Goal: Information Seeking & Learning: Learn about a topic

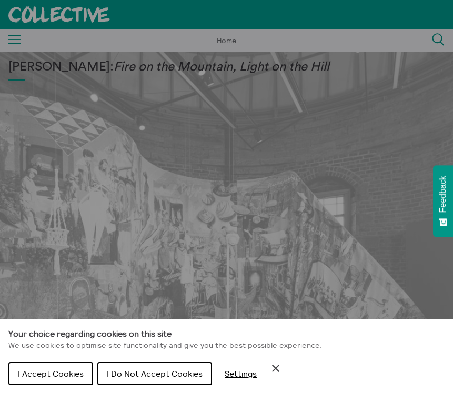
click at [116, 371] on span "I Do Not Accept Cookies" at bounding box center [155, 374] width 96 height 11
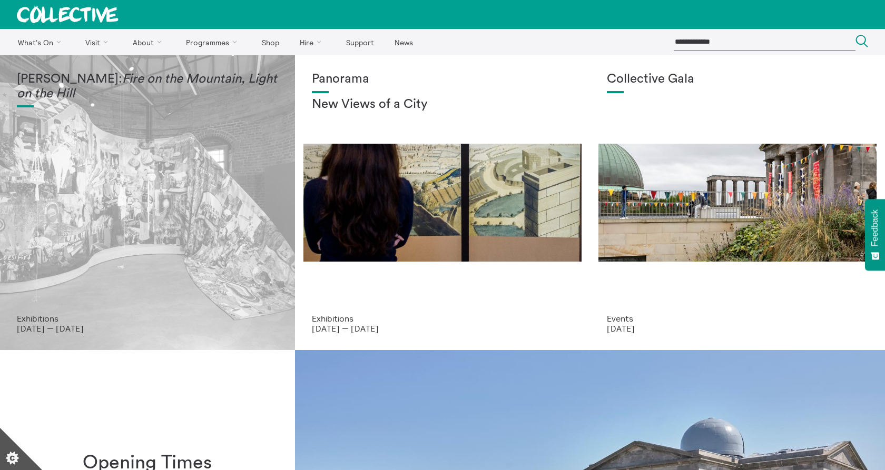
click at [102, 93] on em "Fire on the Mountain, Light on the Hill" at bounding box center [147, 86] width 260 height 27
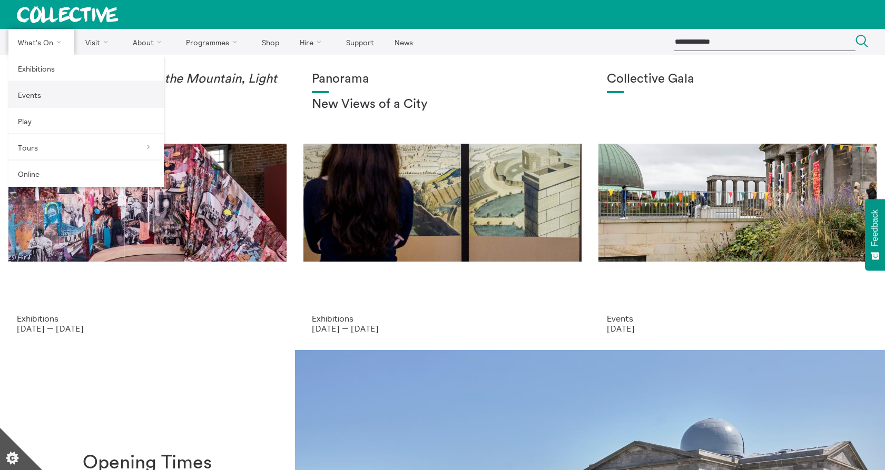
click at [36, 98] on link "Events" at bounding box center [85, 95] width 155 height 26
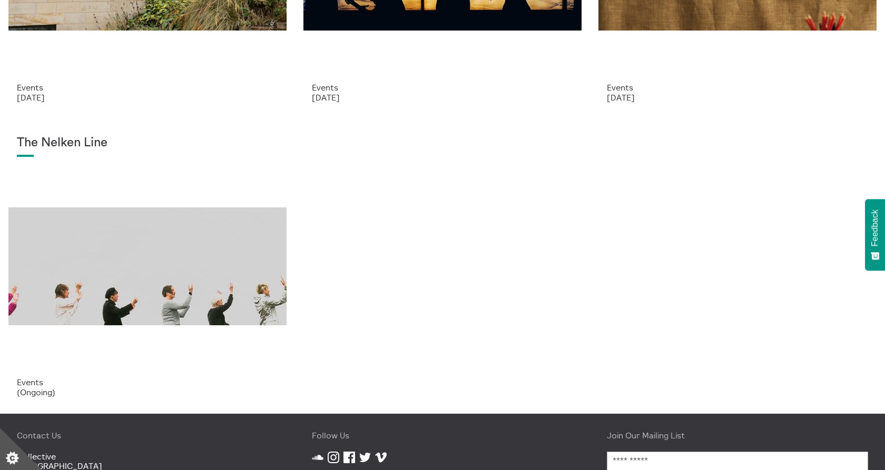
scroll to position [240, 0]
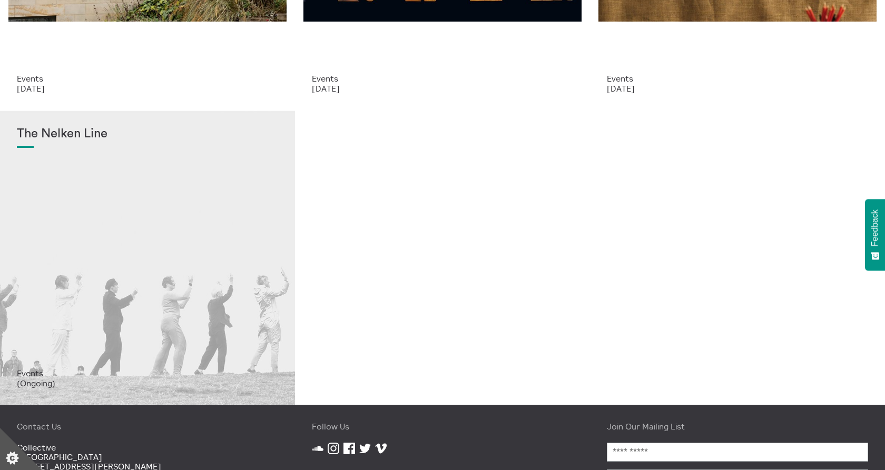
click at [214, 307] on div "The Nelken Line" at bounding box center [147, 248] width 261 height 242
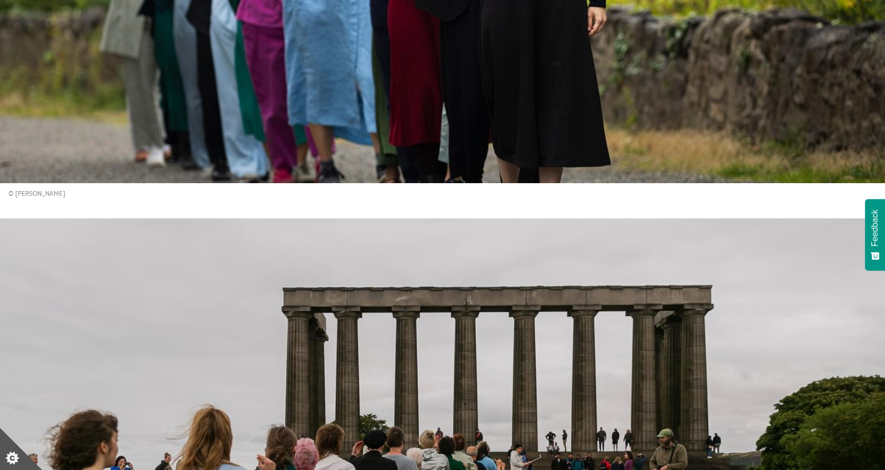
scroll to position [1989, 0]
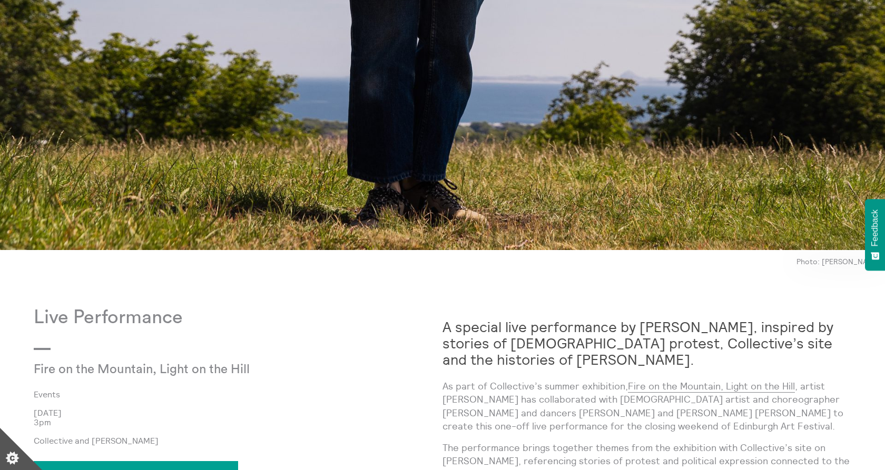
scroll to position [688, 0]
